Goal: Navigation & Orientation: Find specific page/section

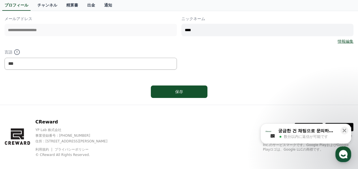
scroll to position [85, 0]
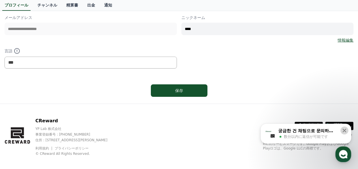
click at [347, 131] on button at bounding box center [344, 130] width 8 height 8
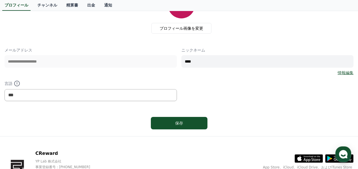
scroll to position [0, 0]
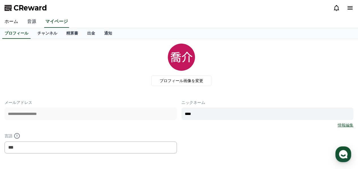
click at [31, 20] on link "音源" at bounding box center [32, 22] width 18 height 12
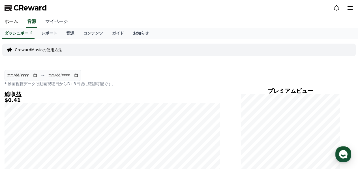
click at [57, 20] on link "マイページ" at bounding box center [57, 22] width 32 height 12
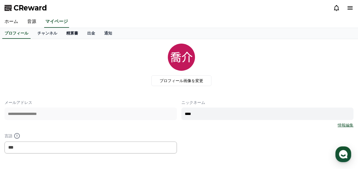
click at [63, 29] on link "精算書" at bounding box center [72, 33] width 21 height 11
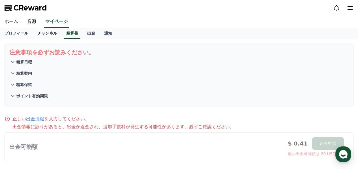
click at [44, 35] on link "チャンネル" at bounding box center [47, 33] width 29 height 11
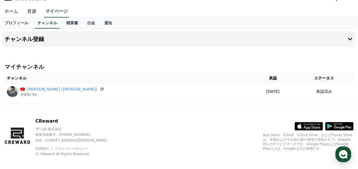
scroll to position [16, 0]
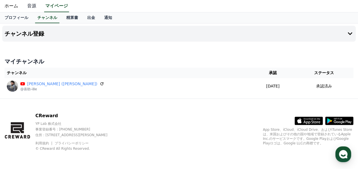
click at [31, 11] on link "音源" at bounding box center [32, 6] width 18 height 12
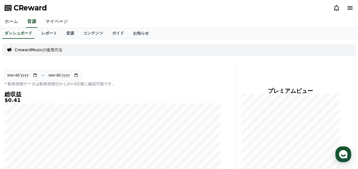
click at [12, 20] on link "ホーム" at bounding box center [11, 22] width 23 height 12
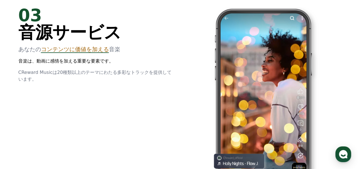
scroll to position [842, 0]
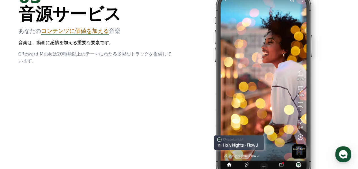
drag, startPoint x: 173, startPoint y: 127, endPoint x: 172, endPoint y: 145, distance: 18.1
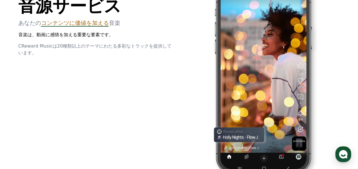
drag, startPoint x: 189, startPoint y: 64, endPoint x: 189, endPoint y: 72, distance: 7.1
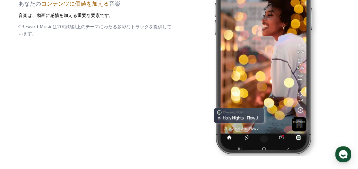
scroll to position [879, 0]
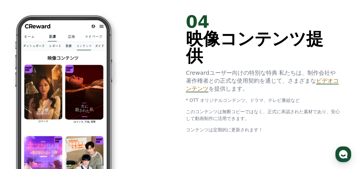
drag, startPoint x: 174, startPoint y: 37, endPoint x: 173, endPoint y: 46, distance: 9.7
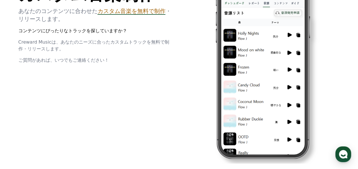
scroll to position [1258, 0]
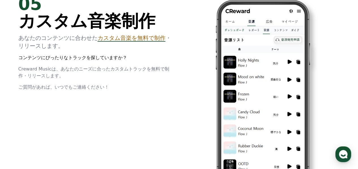
drag, startPoint x: 177, startPoint y: 25, endPoint x: 173, endPoint y: 35, distance: 11.2
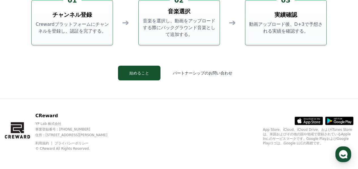
drag, startPoint x: 154, startPoint y: 34, endPoint x: 154, endPoint y: 123, distance: 89.4
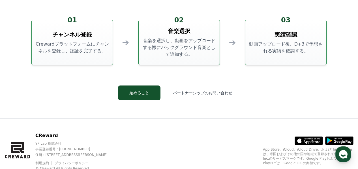
scroll to position [1504, 0]
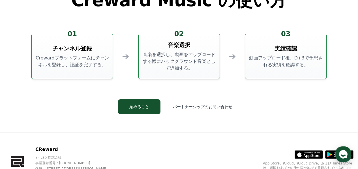
drag, startPoint x: 212, startPoint y: 89, endPoint x: 213, endPoint y: 81, distance: 8.0
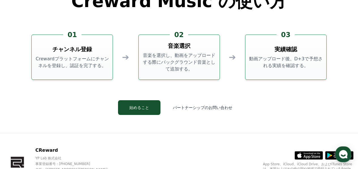
drag, startPoint x: 233, startPoint y: 116, endPoint x: 233, endPoint y: 111, distance: 5.1
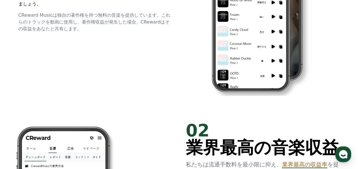
scroll to position [0, 0]
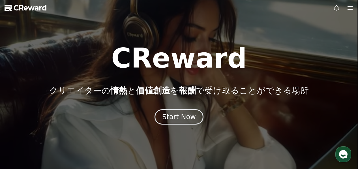
drag, startPoint x: 341, startPoint y: 89, endPoint x: 330, endPoint y: 1, distance: 89.3
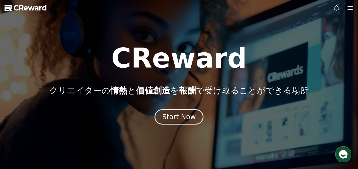
click at [350, 11] on icon at bounding box center [349, 8] width 7 height 7
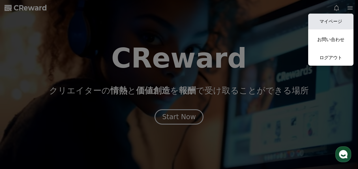
click at [343, 16] on link "マイページ" at bounding box center [330, 22] width 45 height 16
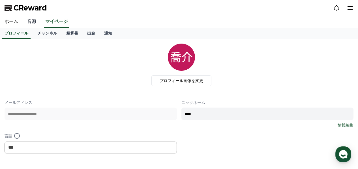
click at [26, 22] on link "音源" at bounding box center [32, 22] width 18 height 12
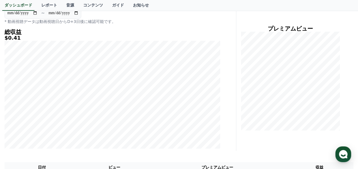
scroll to position [57, 0]
